Goal: Task Accomplishment & Management: Use online tool/utility

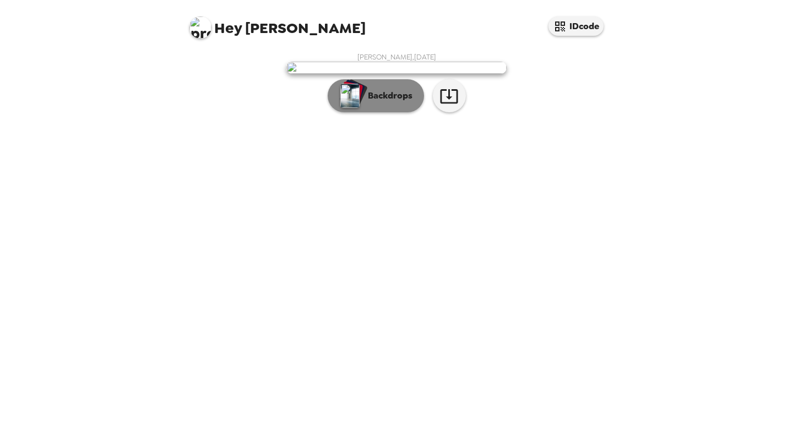
click at [370, 112] on button "Backdrops" at bounding box center [376, 95] width 96 height 33
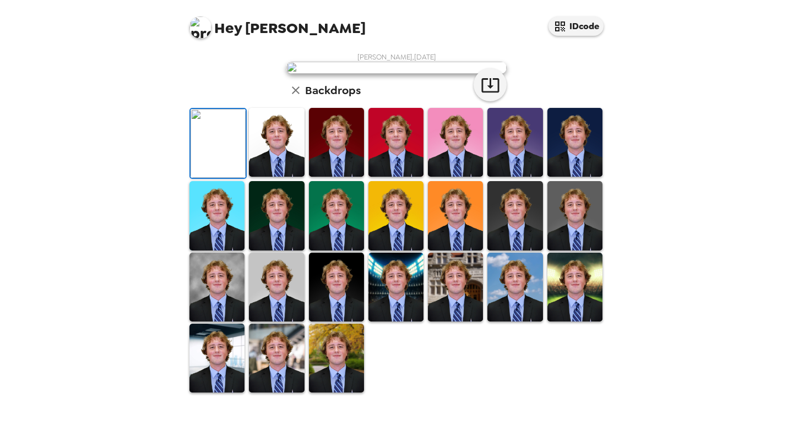
scroll to position [62, 0]
click at [273, 177] on img at bounding box center [276, 142] width 55 height 69
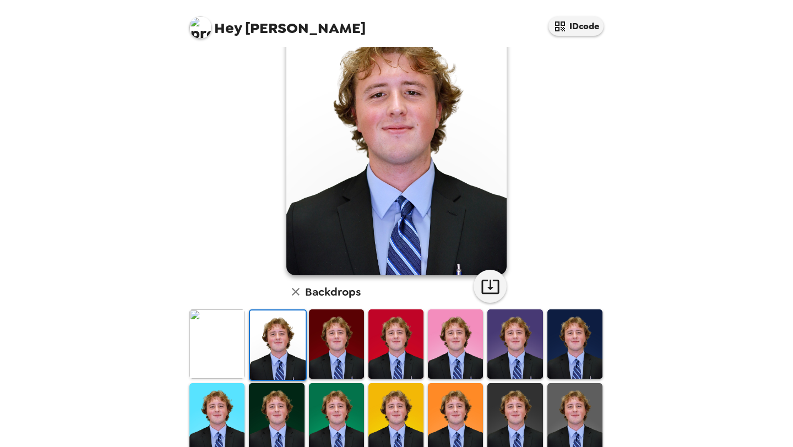
click at [587, 342] on img at bounding box center [575, 344] width 55 height 69
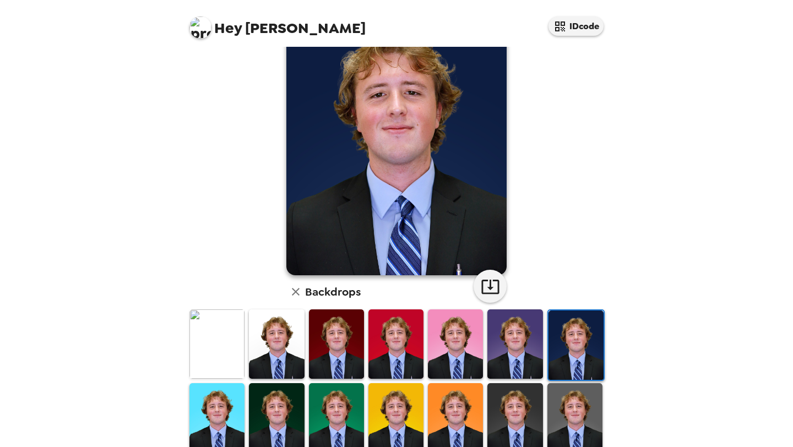
click at [305, 353] on div at bounding box center [276, 344] width 59 height 73
click at [299, 355] on img at bounding box center [276, 344] width 55 height 69
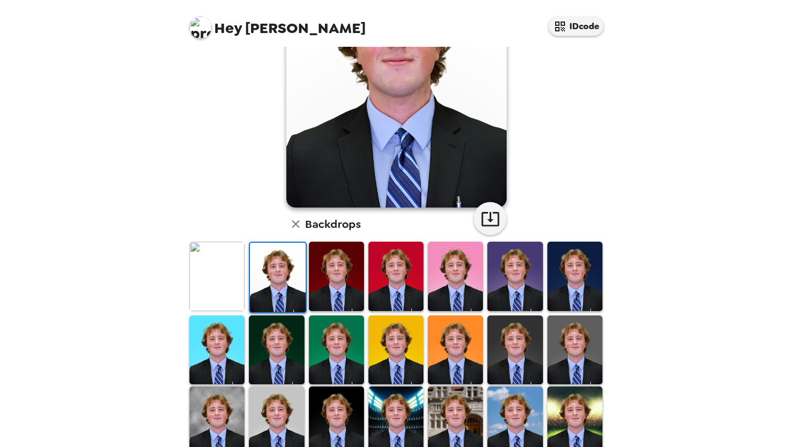
scroll to position [120, 0]
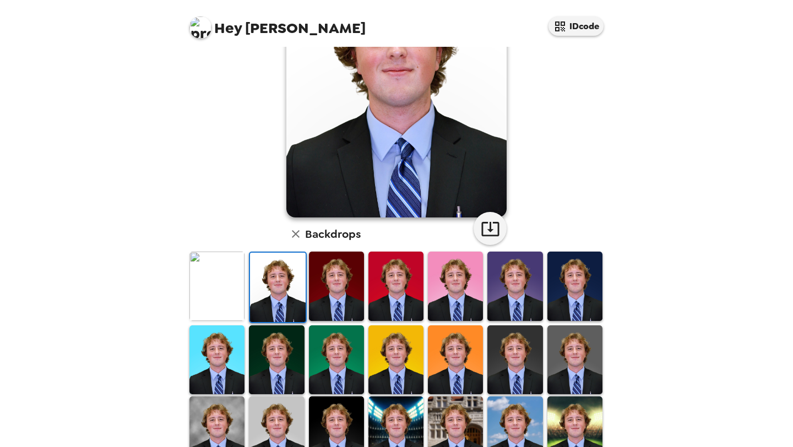
click at [510, 377] on img at bounding box center [515, 360] width 55 height 69
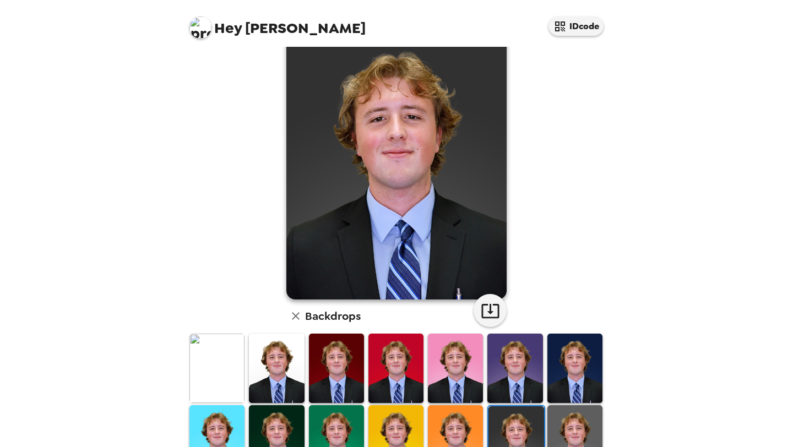
scroll to position [102, 0]
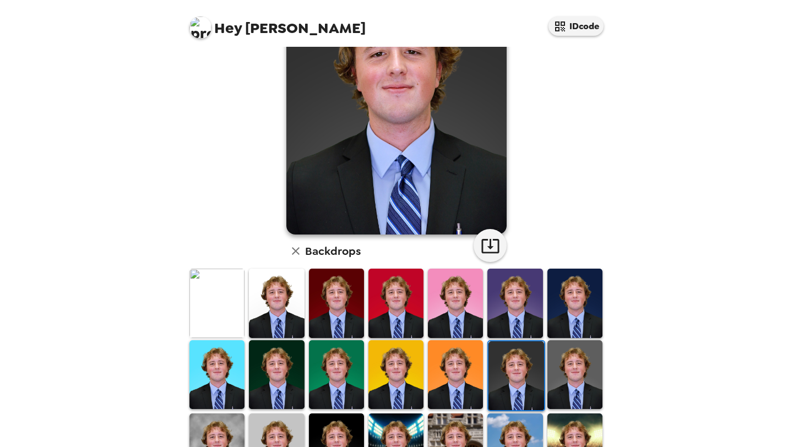
click at [270, 299] on img at bounding box center [276, 303] width 55 height 69
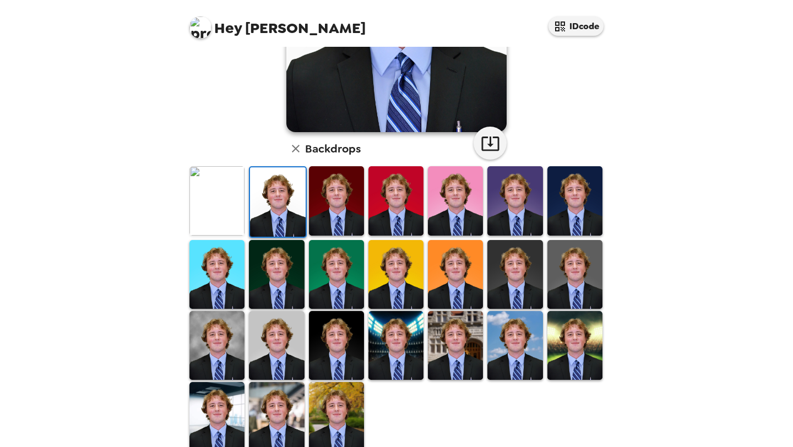
scroll to position [227, 0]
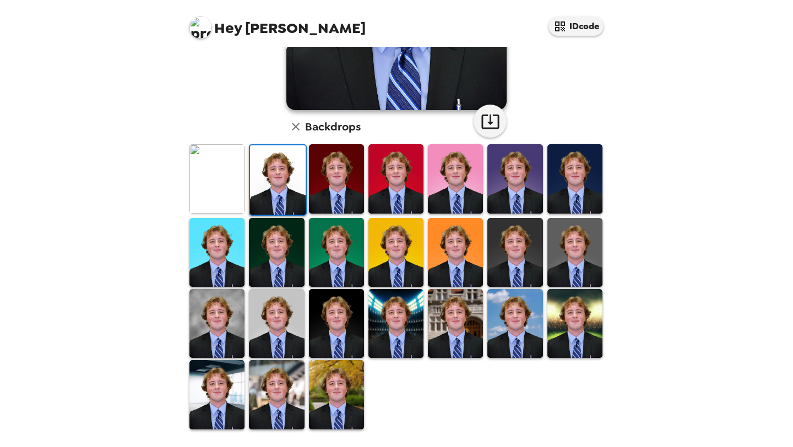
click at [397, 329] on img at bounding box center [396, 323] width 55 height 69
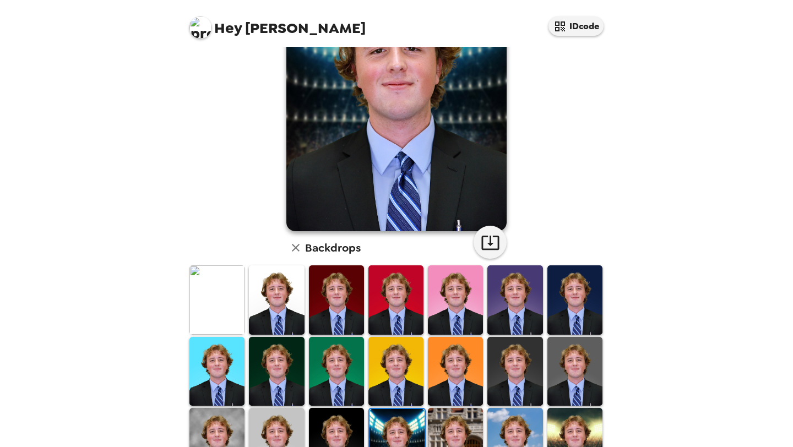
scroll to position [0, 0]
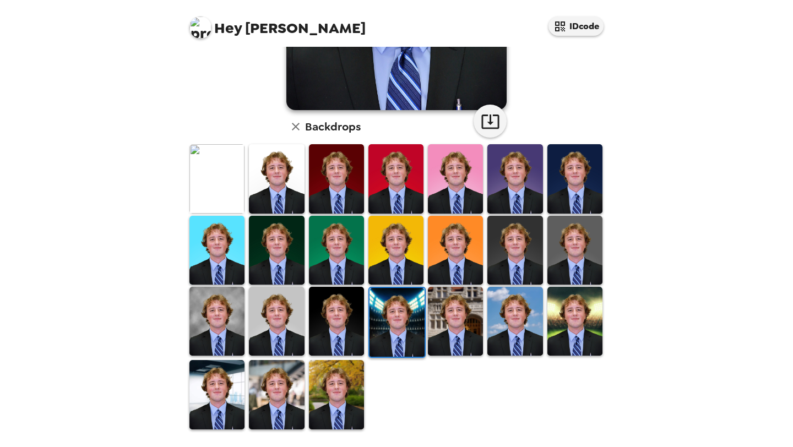
click at [448, 344] on img at bounding box center [455, 321] width 55 height 69
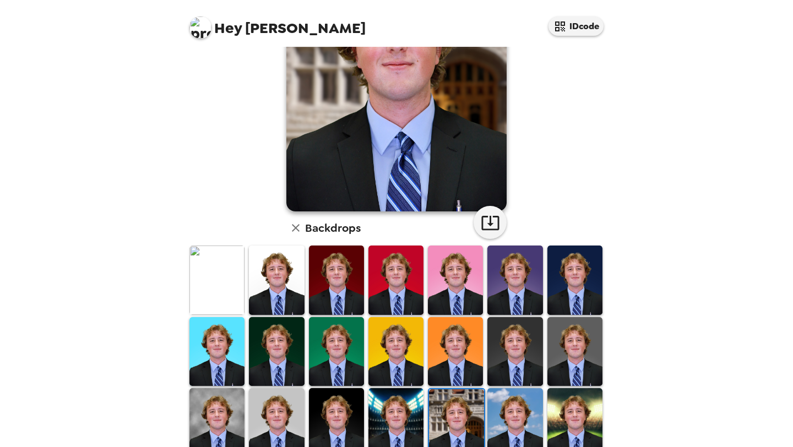
click at [515, 411] on img at bounding box center [515, 422] width 55 height 69
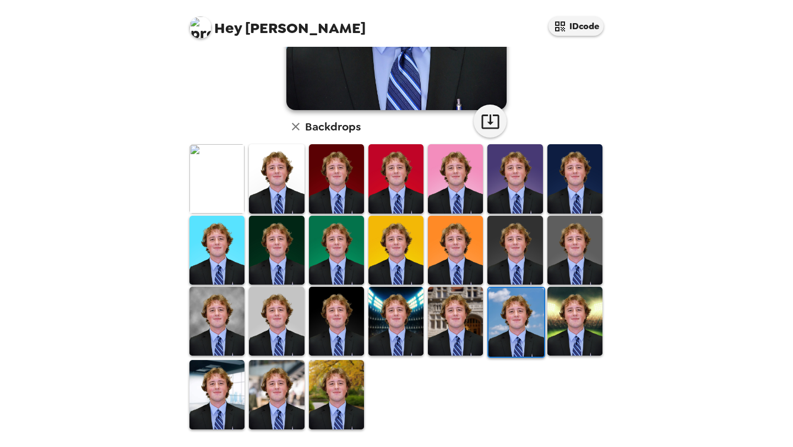
click at [576, 346] on img at bounding box center [575, 321] width 55 height 69
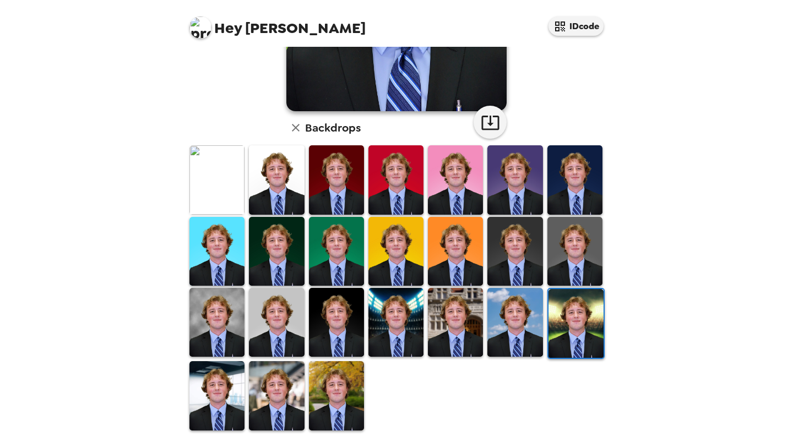
scroll to position [227, 0]
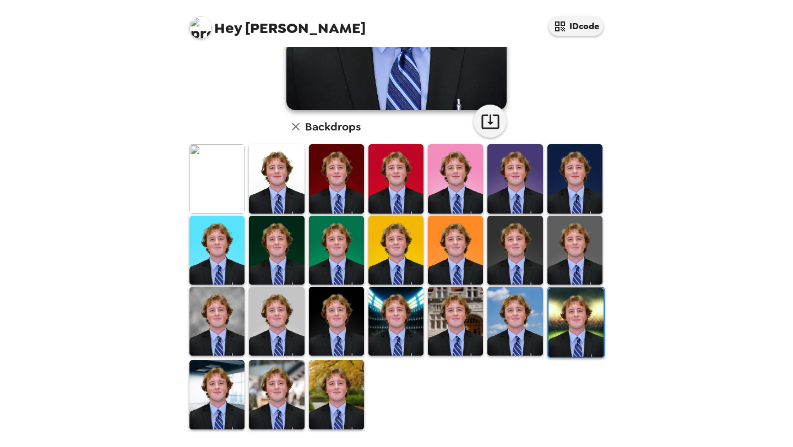
click at [269, 387] on img at bounding box center [276, 394] width 55 height 69
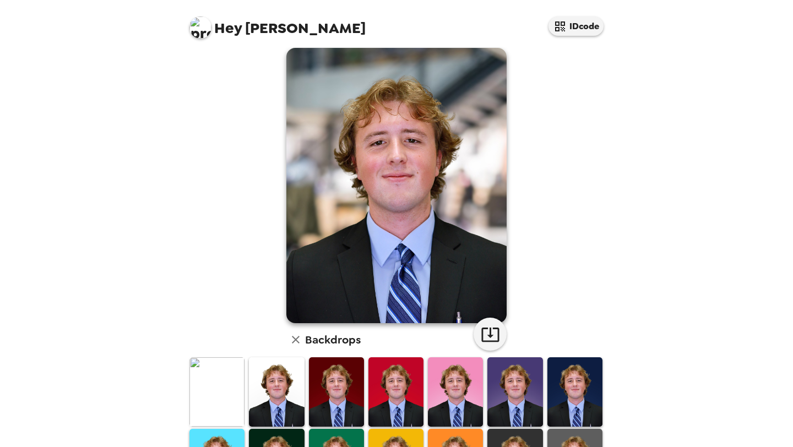
scroll to position [223, 0]
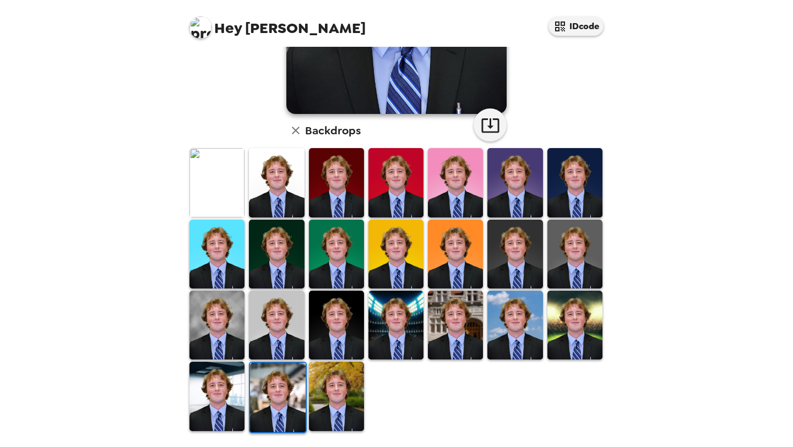
click at [578, 269] on img at bounding box center [575, 254] width 55 height 69
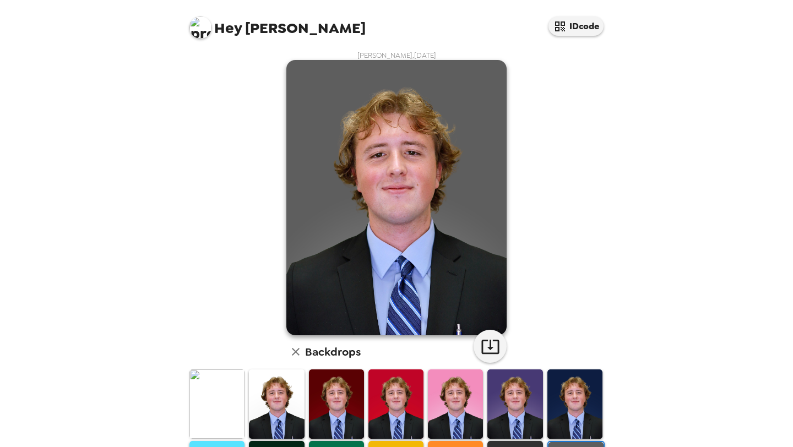
scroll to position [0, 0]
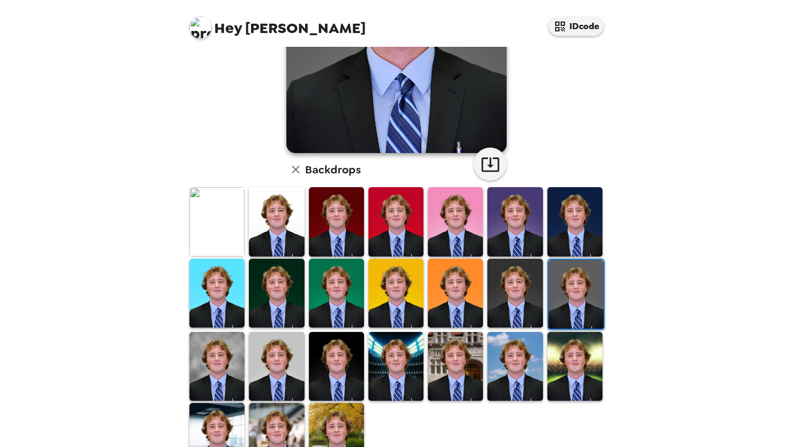
click at [215, 382] on img at bounding box center [217, 366] width 55 height 69
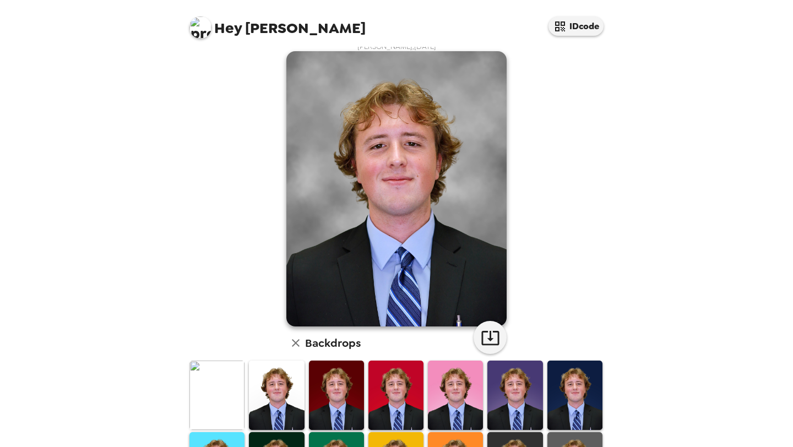
scroll to position [4, 0]
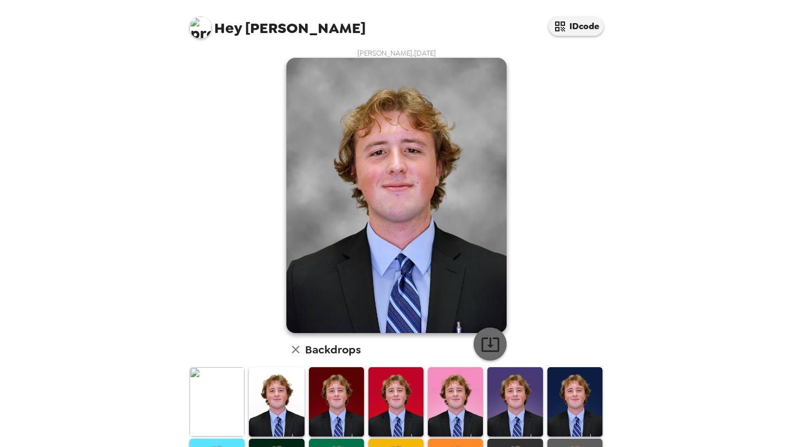
click at [491, 348] on icon "button" at bounding box center [490, 344] width 19 height 19
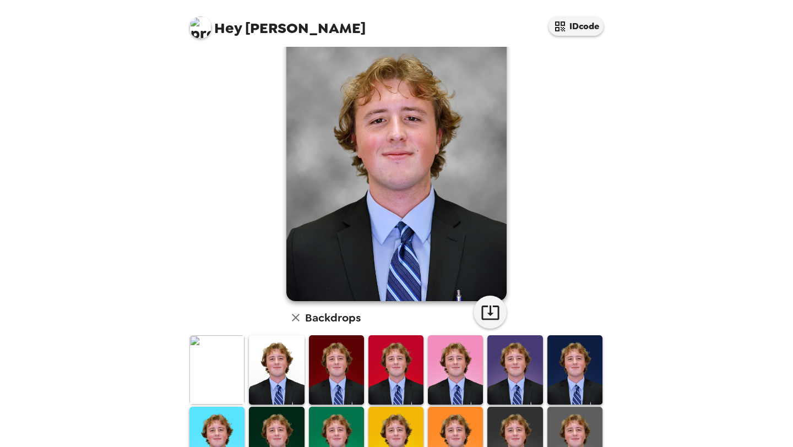
scroll to position [0, 0]
